Goal: Transaction & Acquisition: Purchase product/service

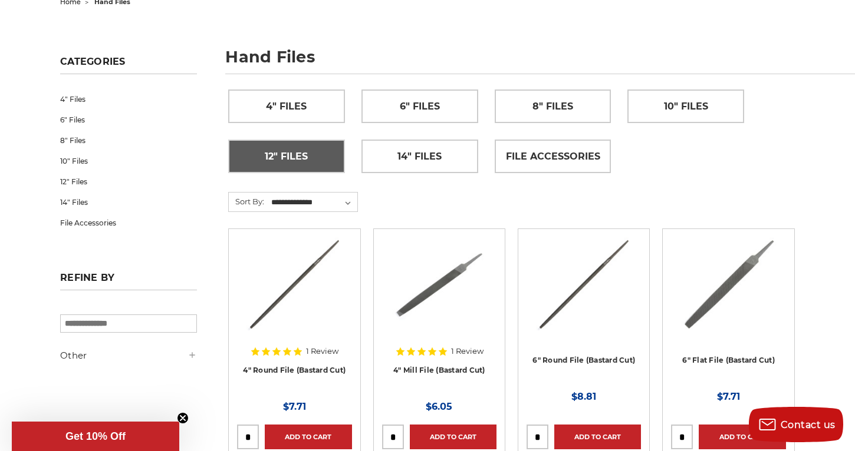
click at [278, 153] on span "12" Files" at bounding box center [286, 157] width 43 height 20
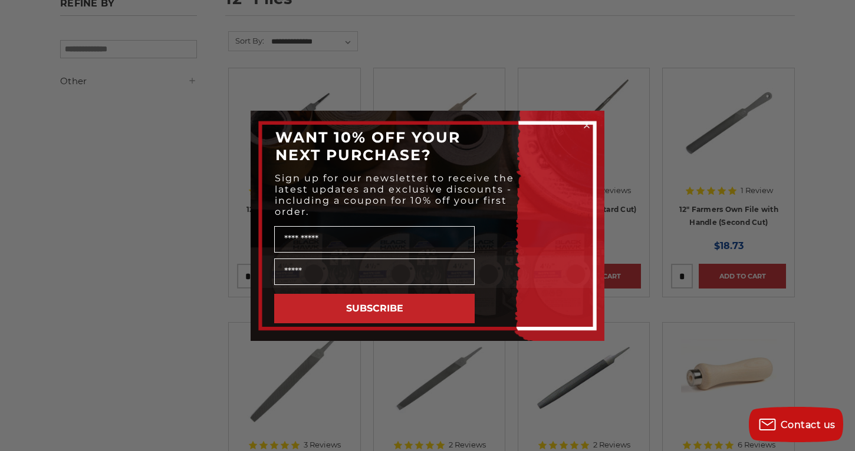
scroll to position [203, 0]
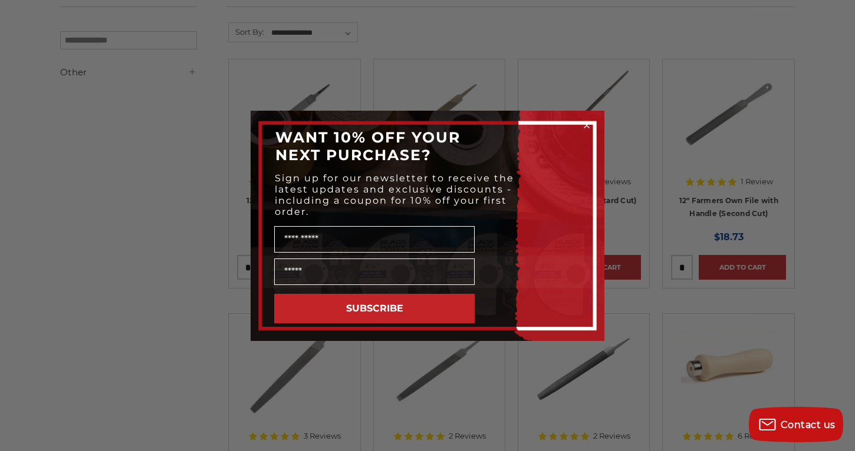
click at [586, 127] on circle "Close dialog" at bounding box center [586, 125] width 11 height 11
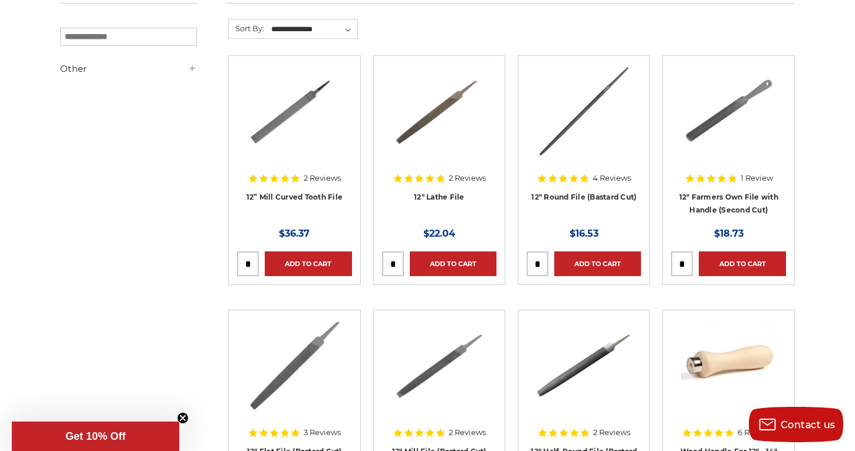
scroll to position [208, 0]
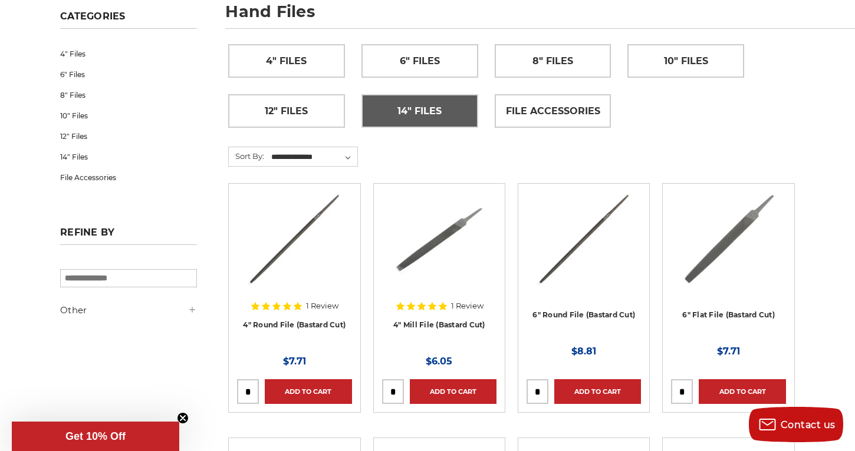
scroll to position [167, 2]
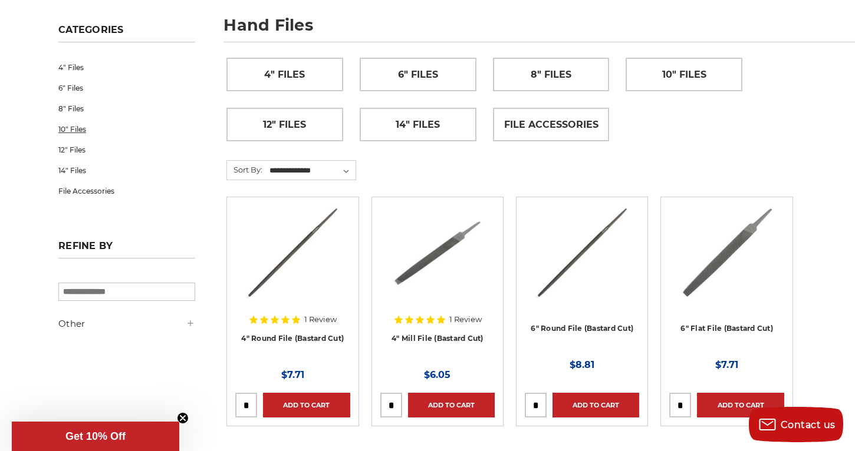
click at [91, 127] on link "10" Files" at bounding box center [126, 129] width 137 height 21
click at [77, 128] on link "10" Files" at bounding box center [126, 129] width 137 height 21
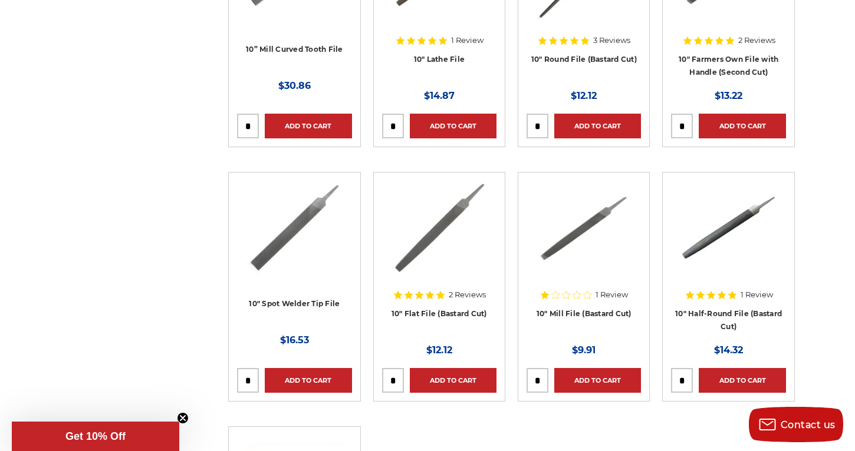
scroll to position [347, 0]
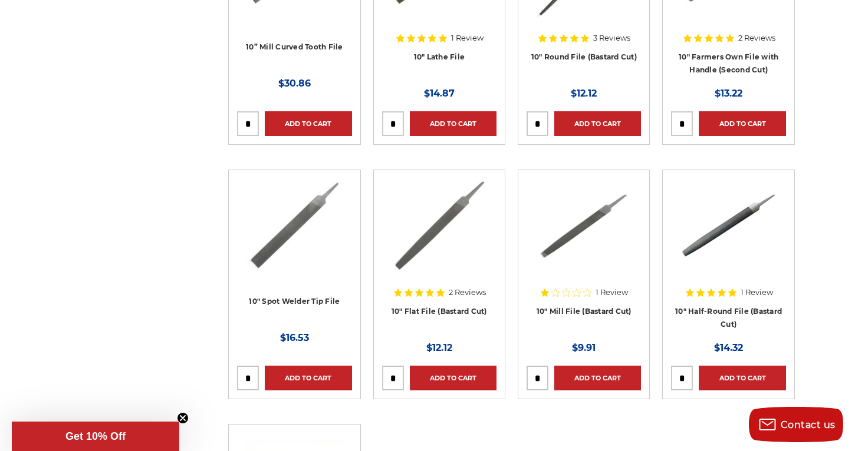
click at [278, 238] on img at bounding box center [293, 226] width 95 height 94
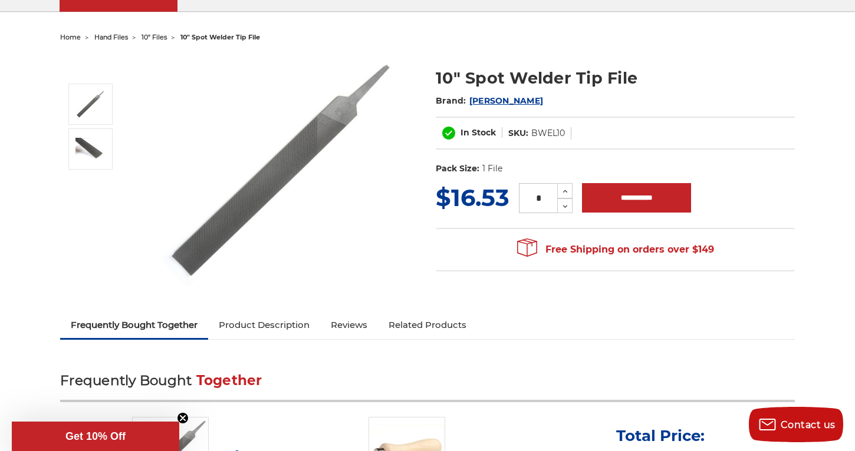
scroll to position [100, 0]
click at [281, 194] on img at bounding box center [279, 170] width 236 height 233
